Goal: Information Seeking & Learning: Learn about a topic

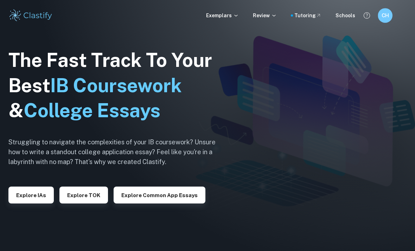
click at [382, 17] on h6 "CH" at bounding box center [385, 16] width 8 height 8
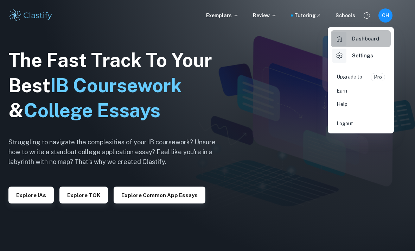
click at [356, 38] on h6 "Dashboard" at bounding box center [365, 39] width 27 height 8
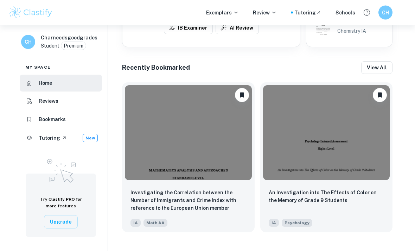
scroll to position [290, 0]
click at [372, 72] on button "View all" at bounding box center [376, 67] width 31 height 13
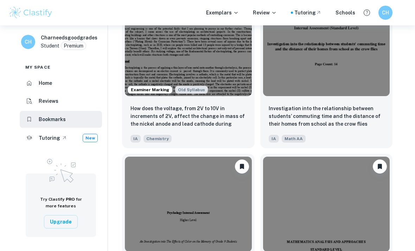
scroll to position [1196, 0]
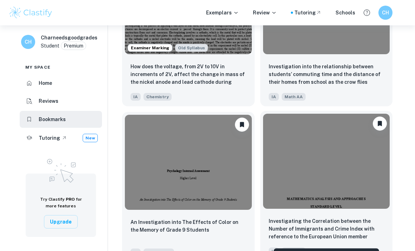
click at [312, 235] on p "Investigating the Correlation between the Number of Immigrants and Crime Index …" at bounding box center [326, 229] width 116 height 24
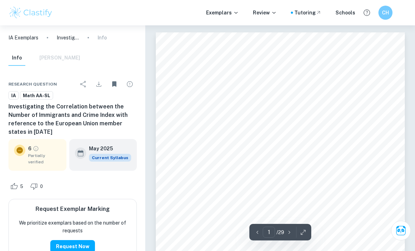
click at [365, 121] on div "1 MATHEMATICS ANALYSIS AND APPROACHES STANDARD LEVEL Investigating the Correlat…" at bounding box center [280, 208] width 249 height 352
click at [334, 229] on div "1 MATHEMATICS ANALYSIS AND APPROACHES STANDARD LEVEL Investigating the Correlat…" at bounding box center [280, 208] width 249 height 352
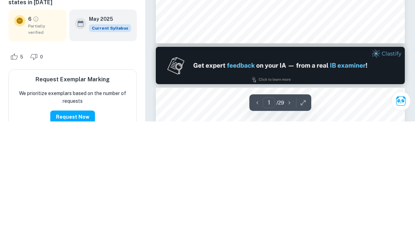
type input "2"
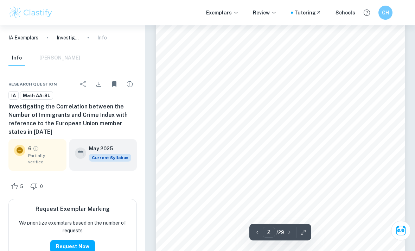
scroll to position [418, 0]
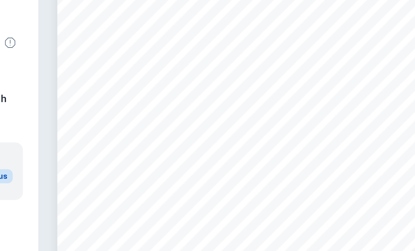
drag, startPoint x: 60, startPoint y: 95, endPoint x: 187, endPoint y: 90, distance: 126.9
click at [185, 90] on div "2 Table of contents Introduction and hypothesis 3 Plan of Investigation: 3 Univ…" at bounding box center [280, 187] width 249 height 352
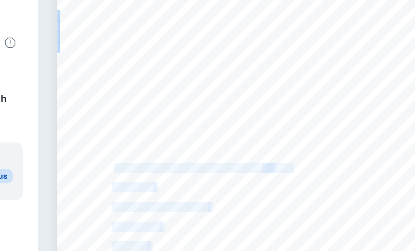
drag, startPoint x: 61, startPoint y: 92, endPoint x: 65, endPoint y: 92, distance: 3.5
click at [156, 92] on div "2 Table of contents Introduction and hypothesis 3 Plan of Investigation: 3 Univ…" at bounding box center [280, 187] width 249 height 352
